Goal: Task Accomplishment & Management: Complete application form

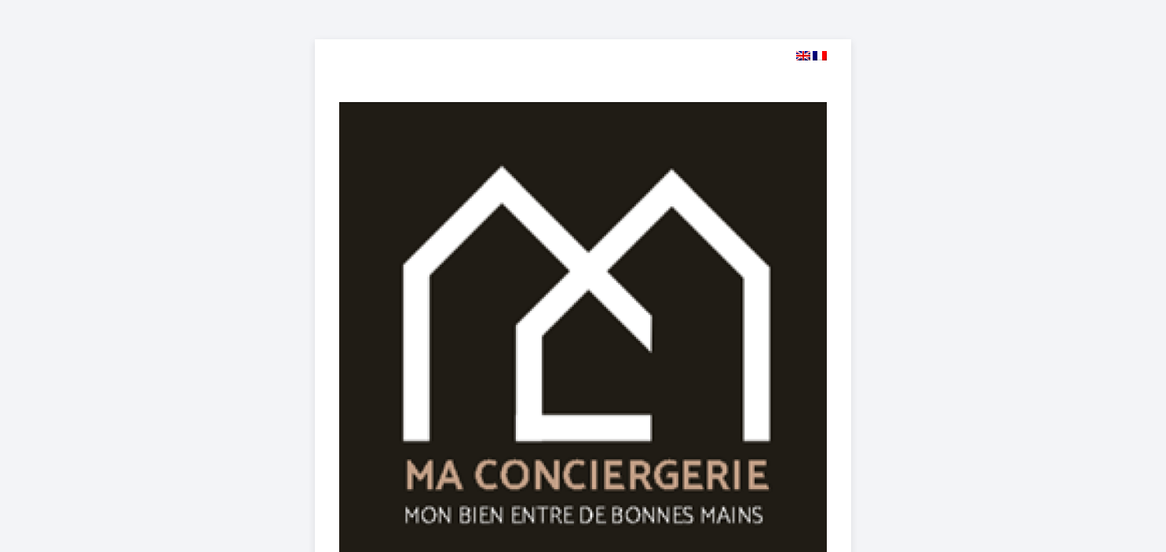
select select
click at [800, 57] on img at bounding box center [803, 55] width 14 height 9
select select
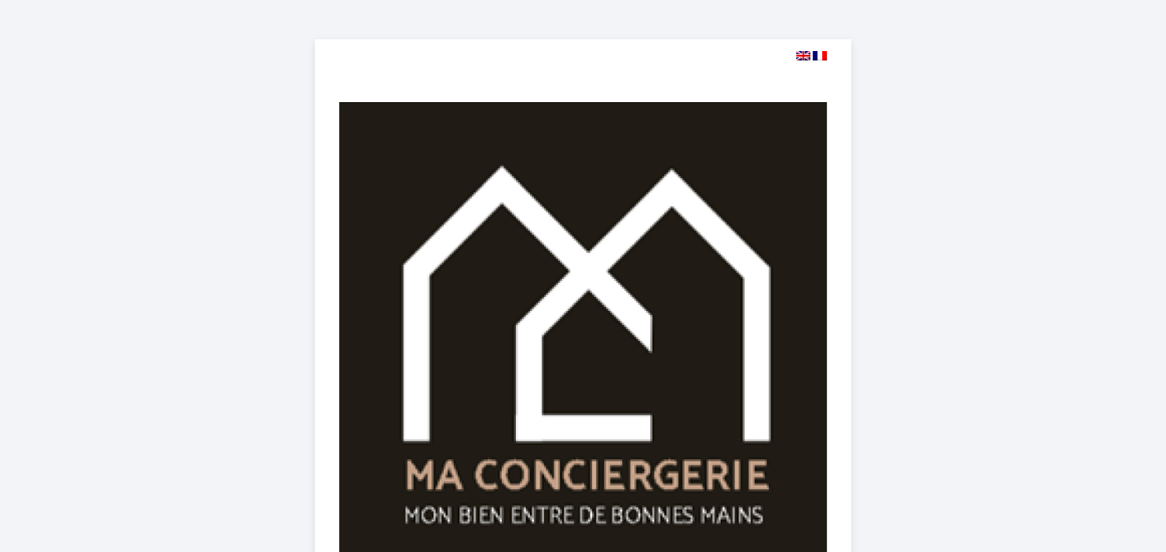
select select
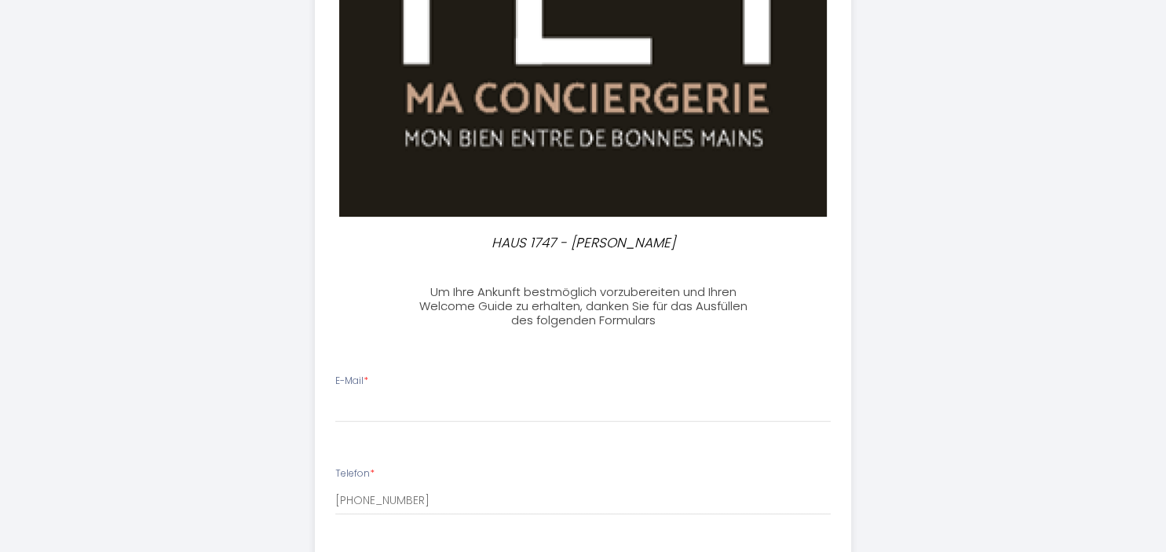
scroll to position [414, 0]
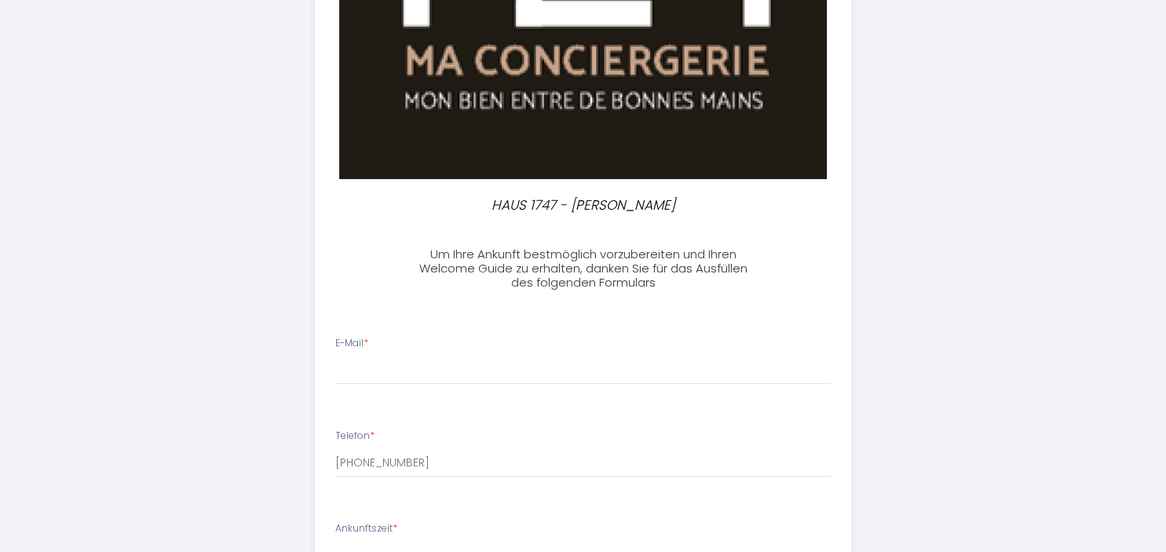
click at [465, 351] on div "E-Mail *" at bounding box center [583, 360] width 516 height 49
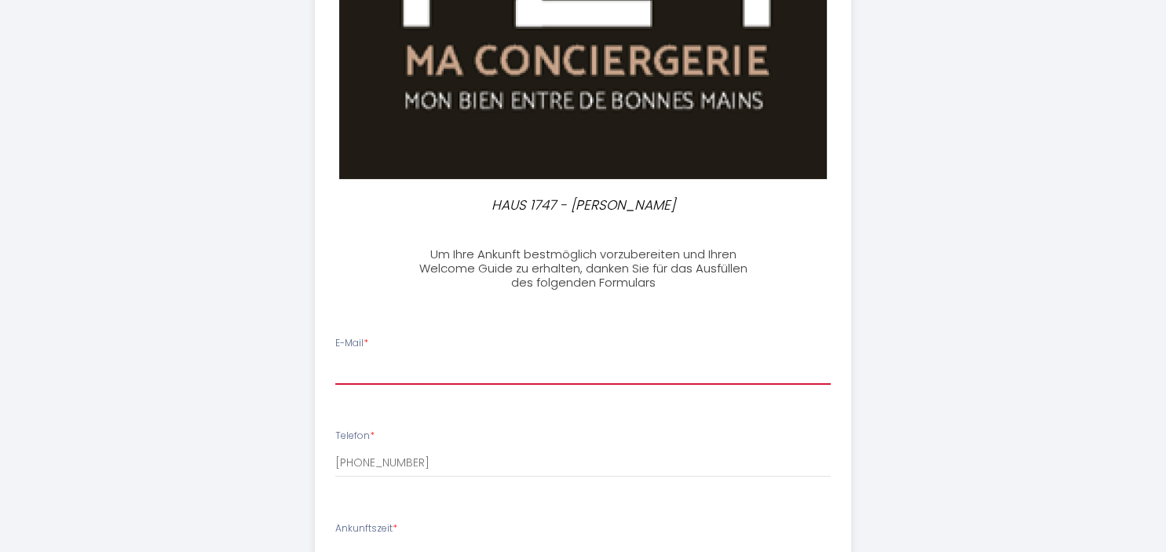
click at [388, 370] on input "E-Mail *" at bounding box center [582, 370] width 495 height 28
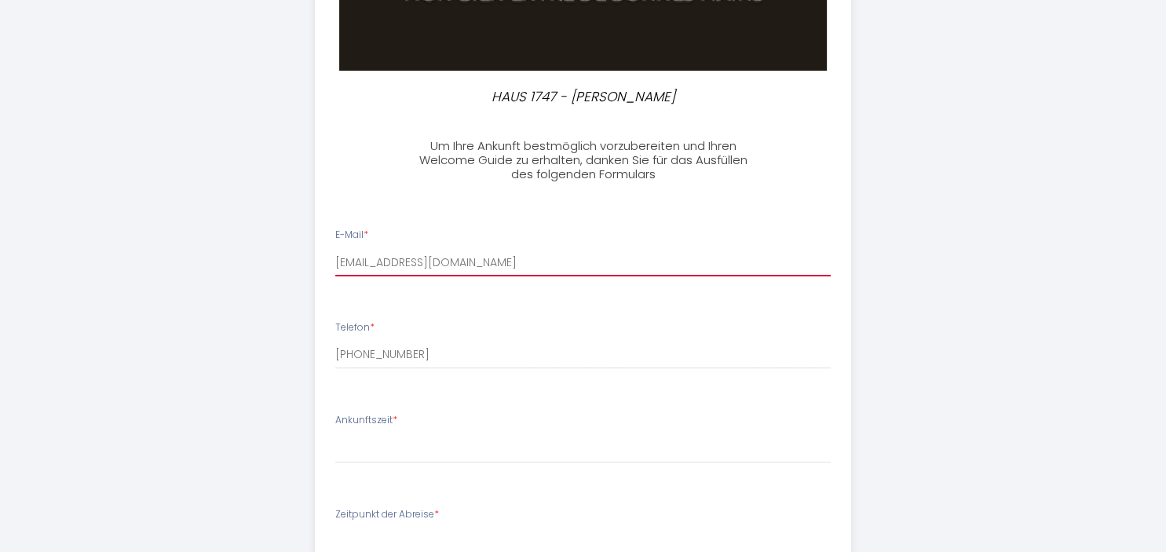
scroll to position [580, 0]
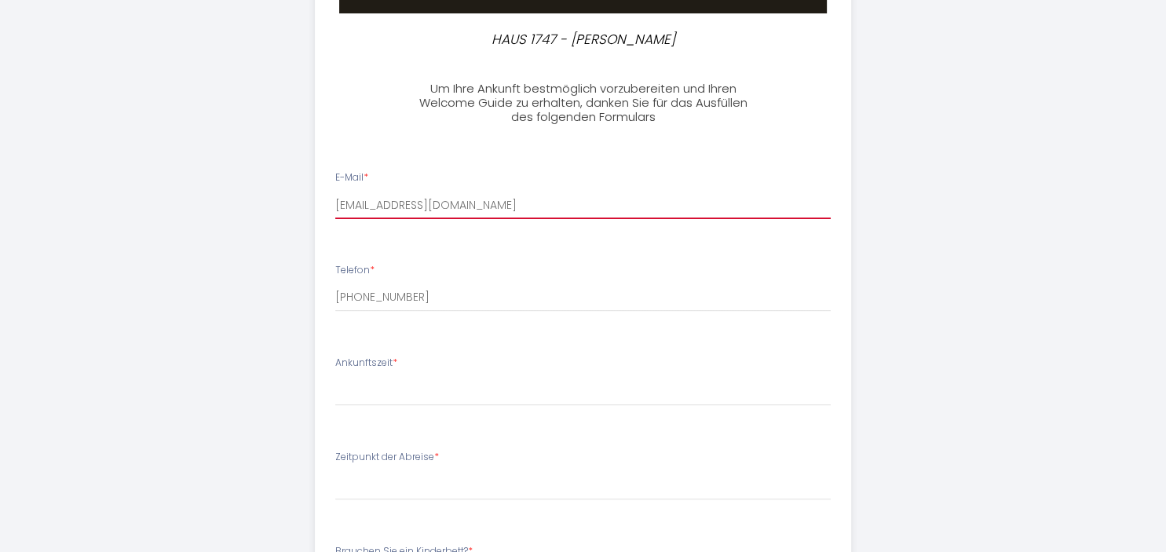
type input "kather-hachmeyer@gmx.de"
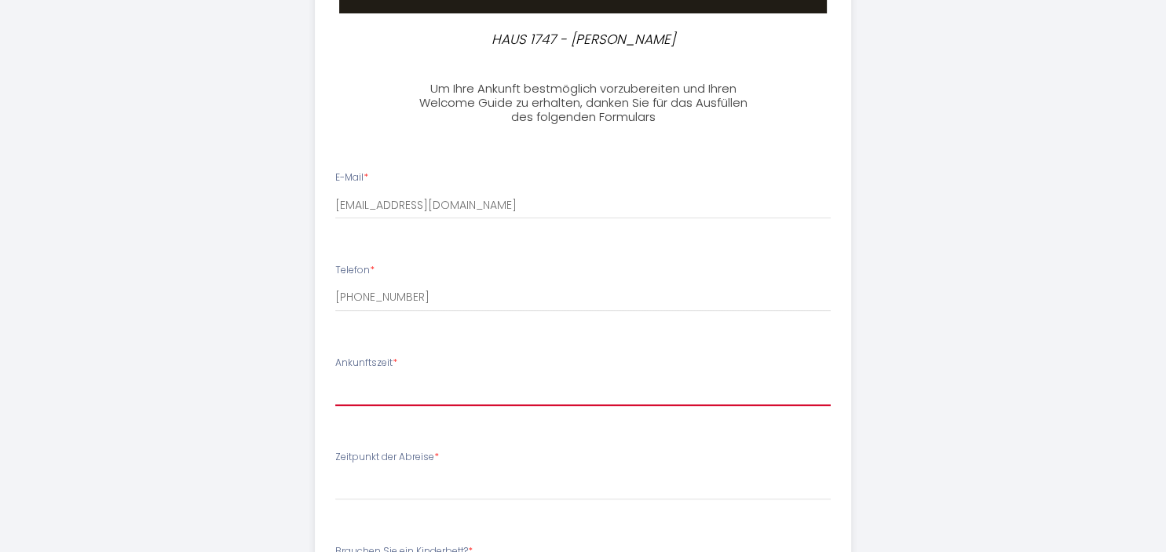
select select "17:00"
click option "17:00" at bounding box center [0, 0] width 0 height 0
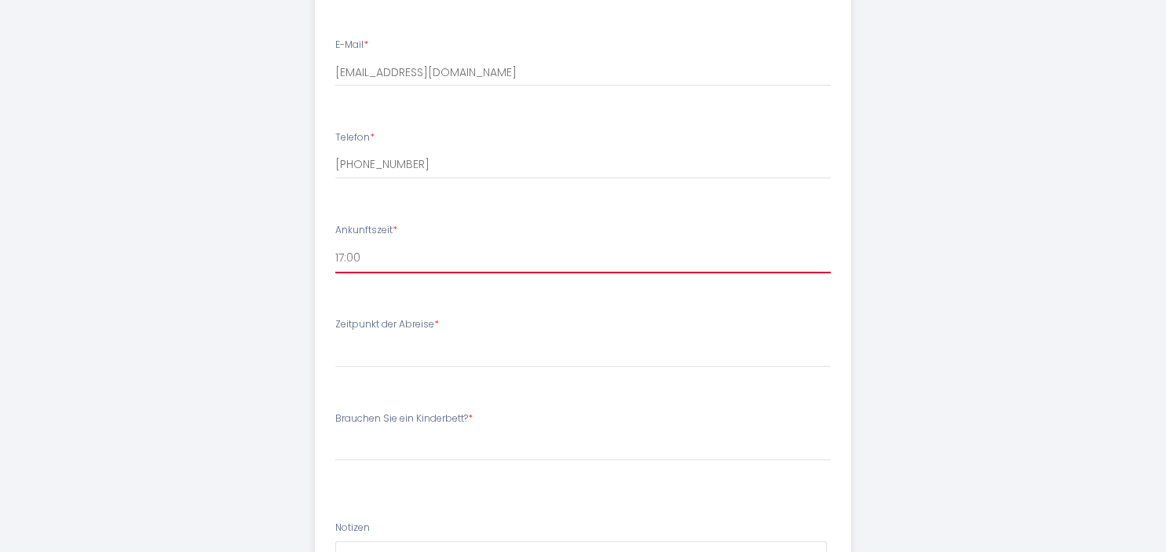
scroll to position [746, 0]
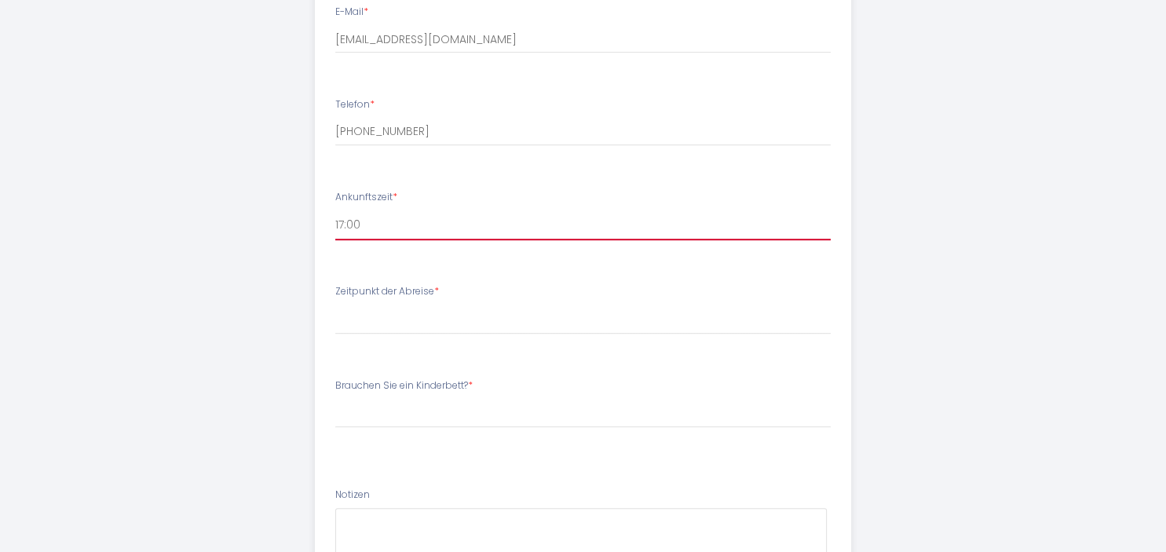
click at [335, 210] on select "17:00 17:30 18:00 18:30 19:00 19:30 20:00" at bounding box center [582, 225] width 495 height 30
click option "17:00" at bounding box center [0, 0] width 0 height 0
click at [335, 210] on select "17:00 17:30 18:00 18:30 19:00 19:30 20:00" at bounding box center [582, 225] width 495 height 30
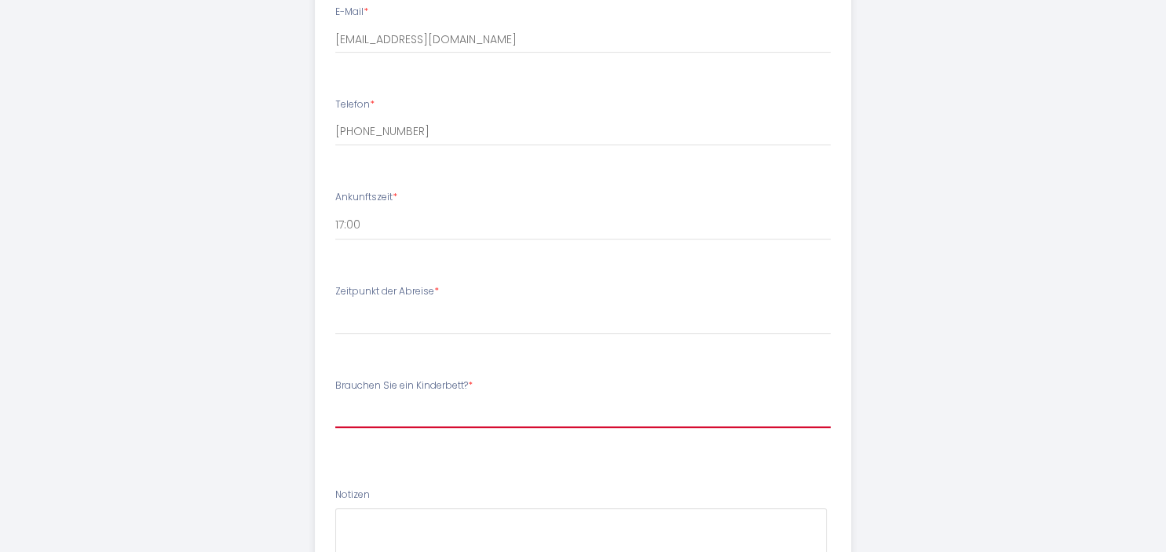
click at [335, 398] on select "Please SelectAvez vous besoin d'un lit bébé ? Oui j'ai besoin d'un lit bébé Non…" at bounding box center [582, 413] width 495 height 30
select select "Non je n'ai pas besoin d'un lit bébé"
click option "Non je n'ai pas besoin d'un lit bébé" at bounding box center [0, 0] width 0 height 0
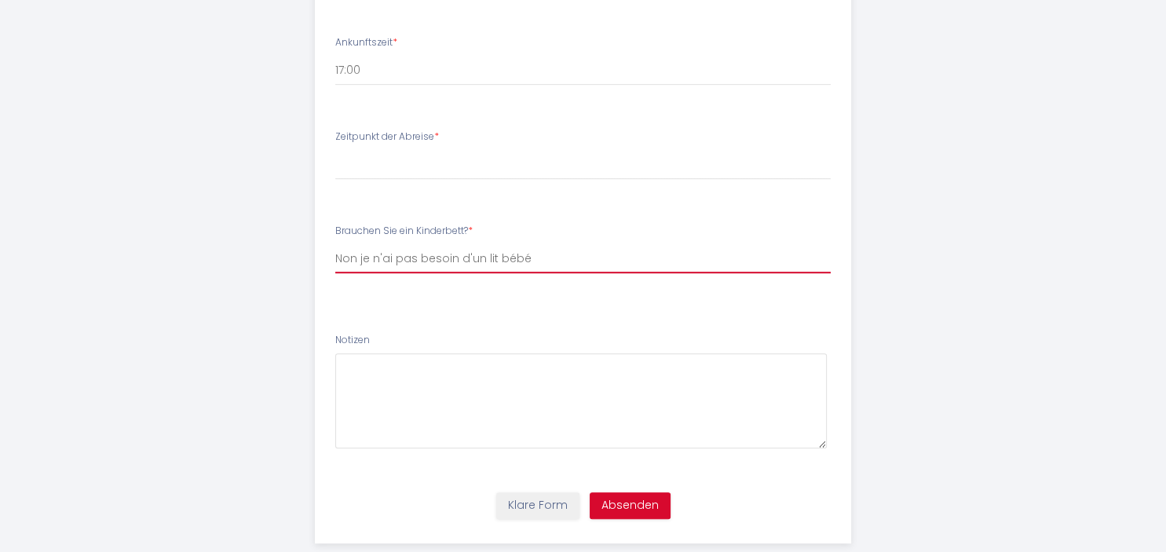
scroll to position [911, 0]
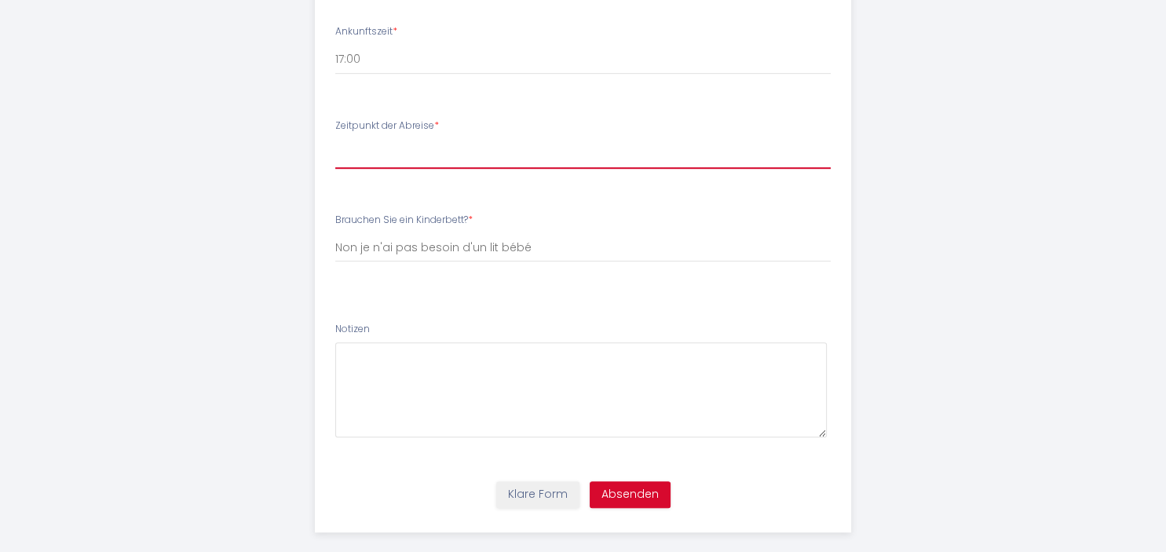
click at [335, 139] on select "00:00 00:30 01:00 01:30 02:00 02:30 03:00 03:30 04:00 04:30 05:00 05:30 06:00 0…" at bounding box center [582, 154] width 495 height 30
select select "10:00"
click option "10:00" at bounding box center [0, 0] width 0 height 0
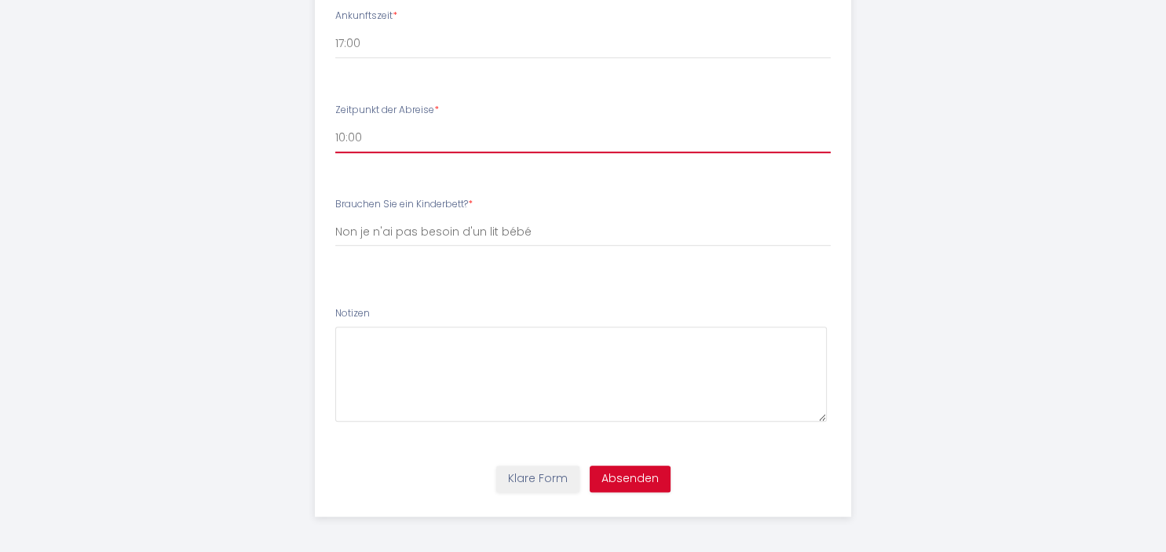
scroll to position [929, 0]
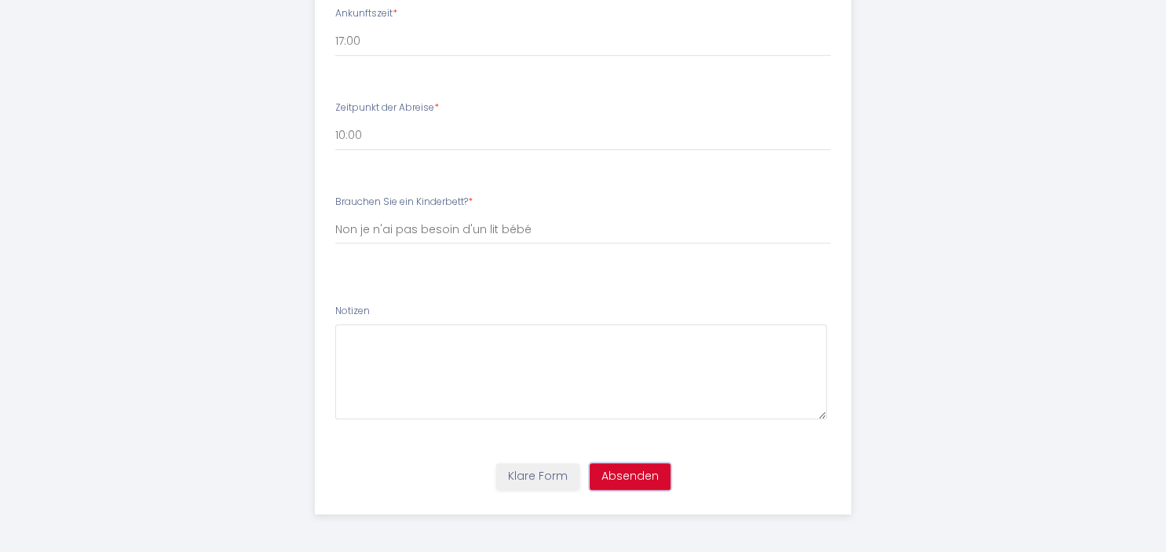
click at [614, 474] on button "Absenden" at bounding box center [629, 476] width 81 height 27
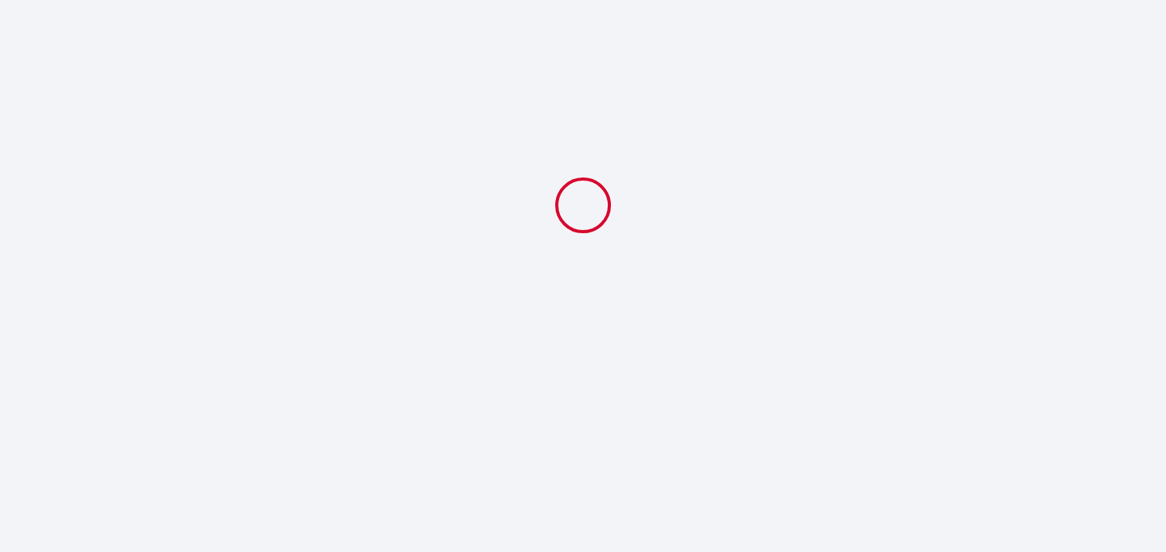
scroll to position [0, 0]
select select "10:00"
select select "Non je n'ai pas besoin d'un lit bébé"
